Goal: Navigation & Orientation: Go to known website

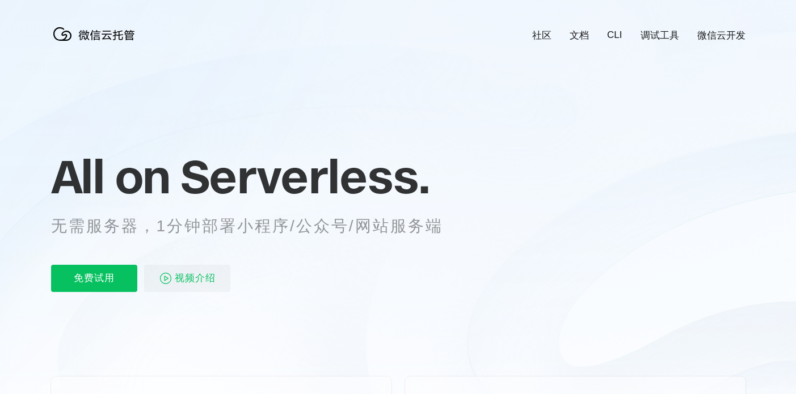
scroll to position [253, 0]
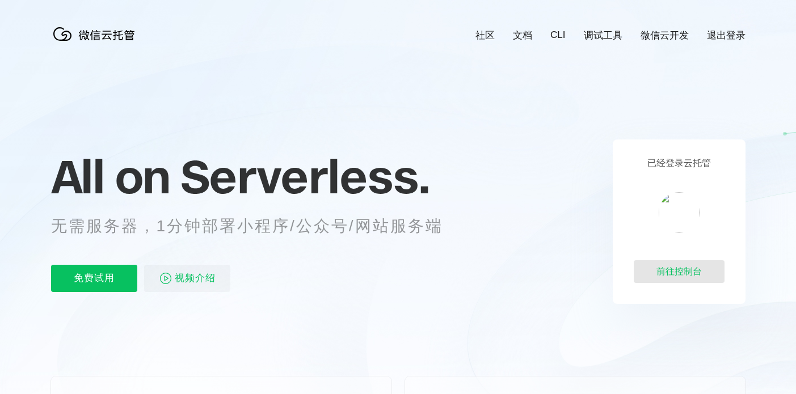
click at [686, 276] on div "前往控制台" at bounding box center [679, 271] width 91 height 23
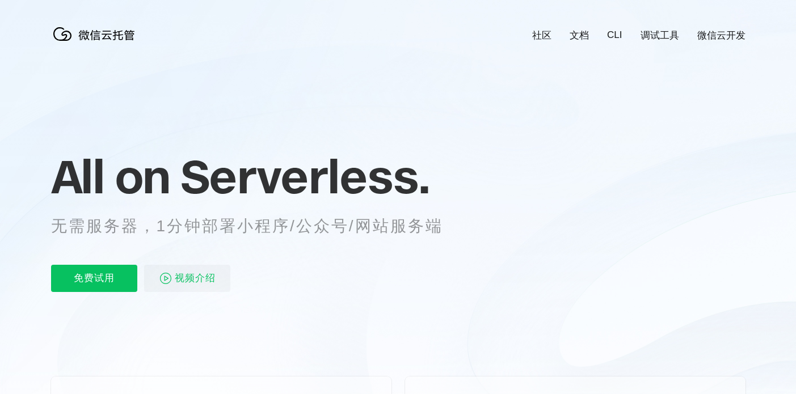
scroll to position [253, 0]
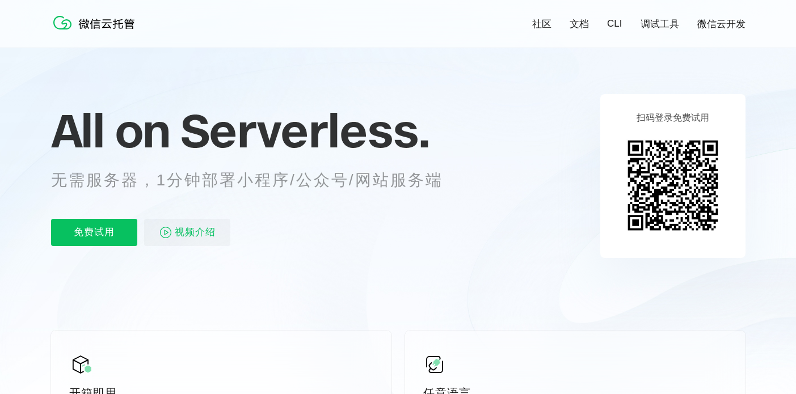
scroll to position [40, 0]
